Goal: Check status

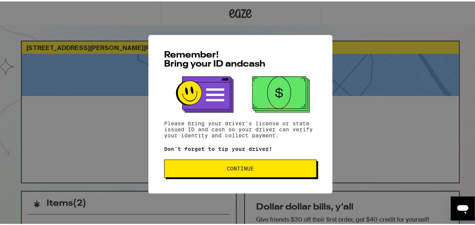
click at [213, 178] on div "Remember! Bring your ID and cash Please bring your driver's license or state is…" at bounding box center [240, 112] width 184 height 158
click at [222, 169] on span "Continue" at bounding box center [241, 166] width 140 height 5
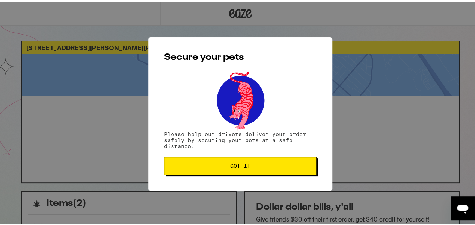
click at [225, 171] on button "Got it" at bounding box center [240, 164] width 153 height 18
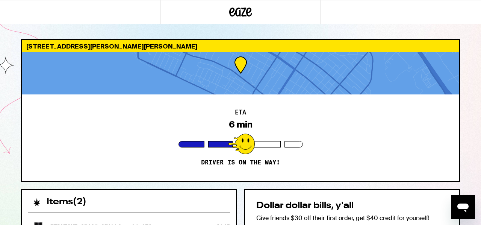
click at [396, 133] on div "ETA 6 min Driver is on the way!" at bounding box center [240, 137] width 437 height 86
drag, startPoint x: 62, startPoint y: 124, endPoint x: 50, endPoint y: 115, distance: 15.2
click at [62, 123] on div "ETA 6 min Driver is on the way!" at bounding box center [240, 137] width 437 height 86
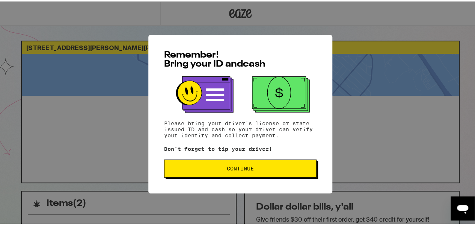
click at [197, 171] on button "Continue" at bounding box center [240, 167] width 153 height 18
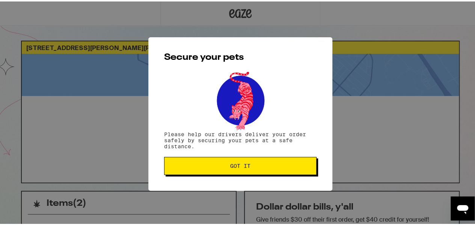
click at [209, 170] on button "Got it" at bounding box center [240, 164] width 153 height 18
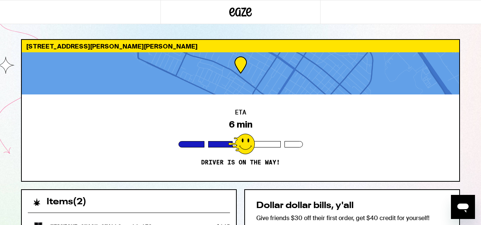
drag, startPoint x: 68, startPoint y: 187, endPoint x: 64, endPoint y: 190, distance: 5.3
click at [68, 187] on div "2167 Otis Dr Alameda 94501 ETA 6 min Driver is on the way! Items ( 2 ) Midnight…" at bounding box center [240, 224] width 451 height 370
click at [59, 202] on h2 "Items ( 2 )" at bounding box center [67, 201] width 40 height 9
click at [467, 204] on icon "Open messaging window" at bounding box center [462, 207] width 11 height 9
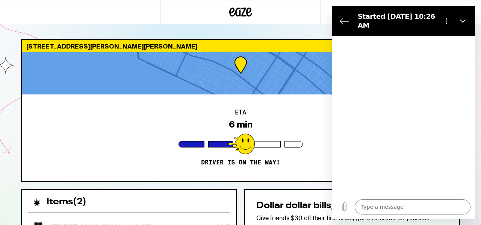
click at [462, 20] on icon "Close" at bounding box center [463, 21] width 6 height 3
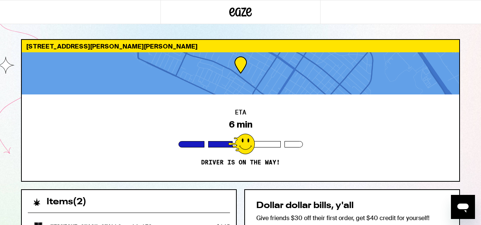
type textarea "x"
click at [299, 190] on div "Dollar dollar bills, y'all Give friends $30 off their first order, get $40 cred…" at bounding box center [352, 227] width 216 height 77
click at [299, 195] on div "Dollar dollar bills, y'all Give friends $30 off their first order, get $40 cred…" at bounding box center [352, 227] width 216 height 77
click at [349, 206] on h2 "Dollar dollar bills, y'all" at bounding box center [352, 205] width 192 height 9
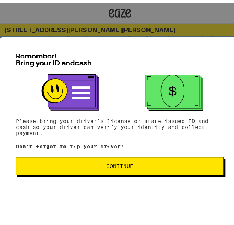
click at [125, 166] on span "Continue" at bounding box center [119, 163] width 27 height 5
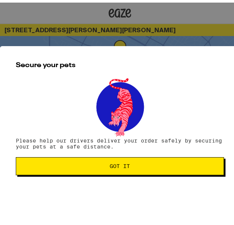
click at [102, 170] on button "Got it" at bounding box center [120, 164] width 208 height 18
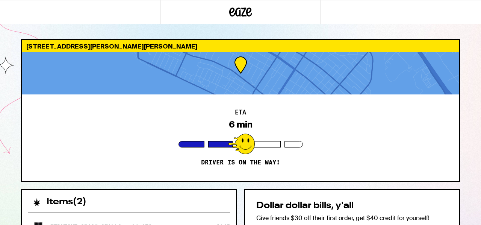
click at [127, 195] on div "Items ( 2 )" at bounding box center [129, 198] width 214 height 17
